Goal: Transaction & Acquisition: Purchase product/service

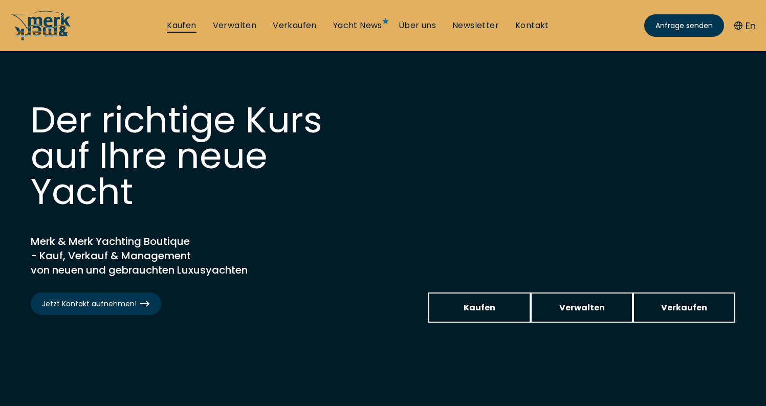
click at [182, 29] on link "Kaufen" at bounding box center [181, 25] width 29 height 11
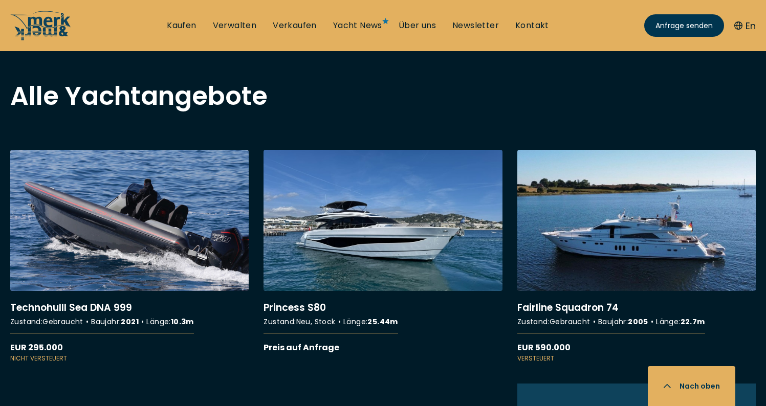
scroll to position [843, 0]
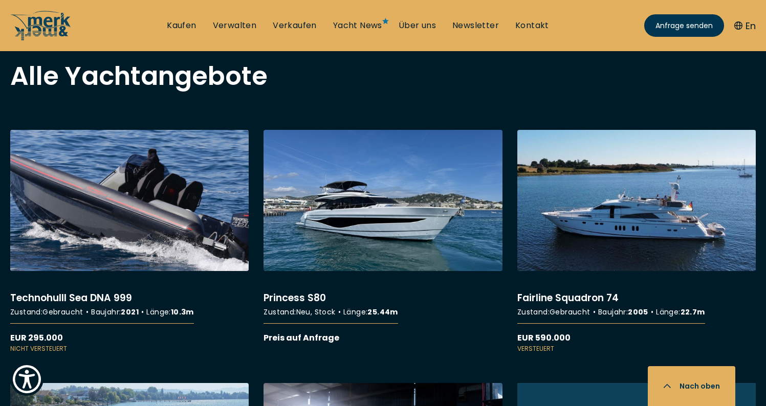
click at [157, 222] on link "More details about Technohulll Sea DNA 999" at bounding box center [129, 242] width 238 height 224
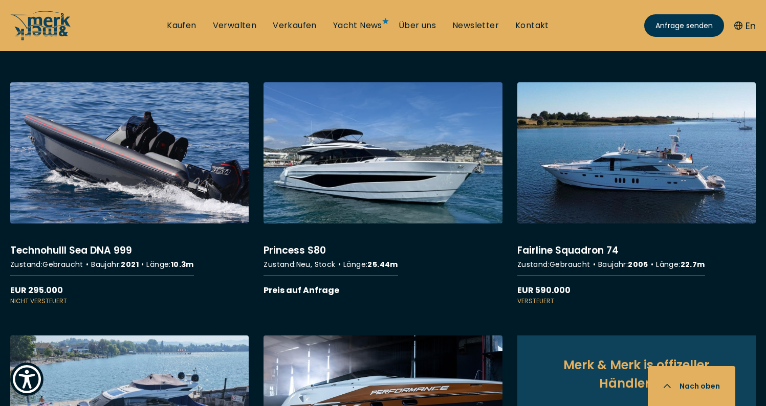
scroll to position [946, 0]
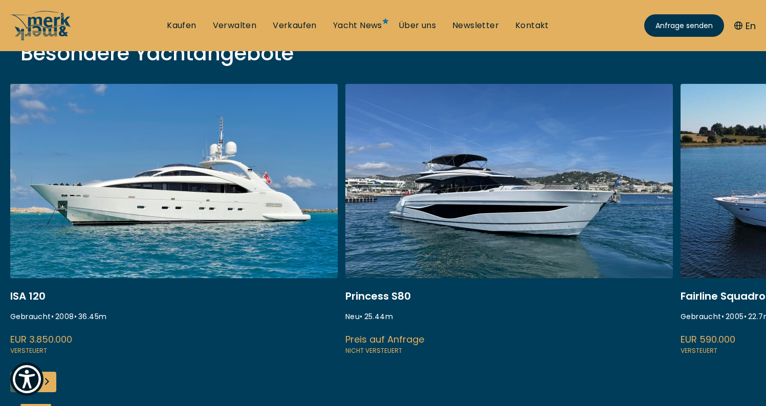
scroll to position [269, 0]
